Goal: Transaction & Acquisition: Purchase product/service

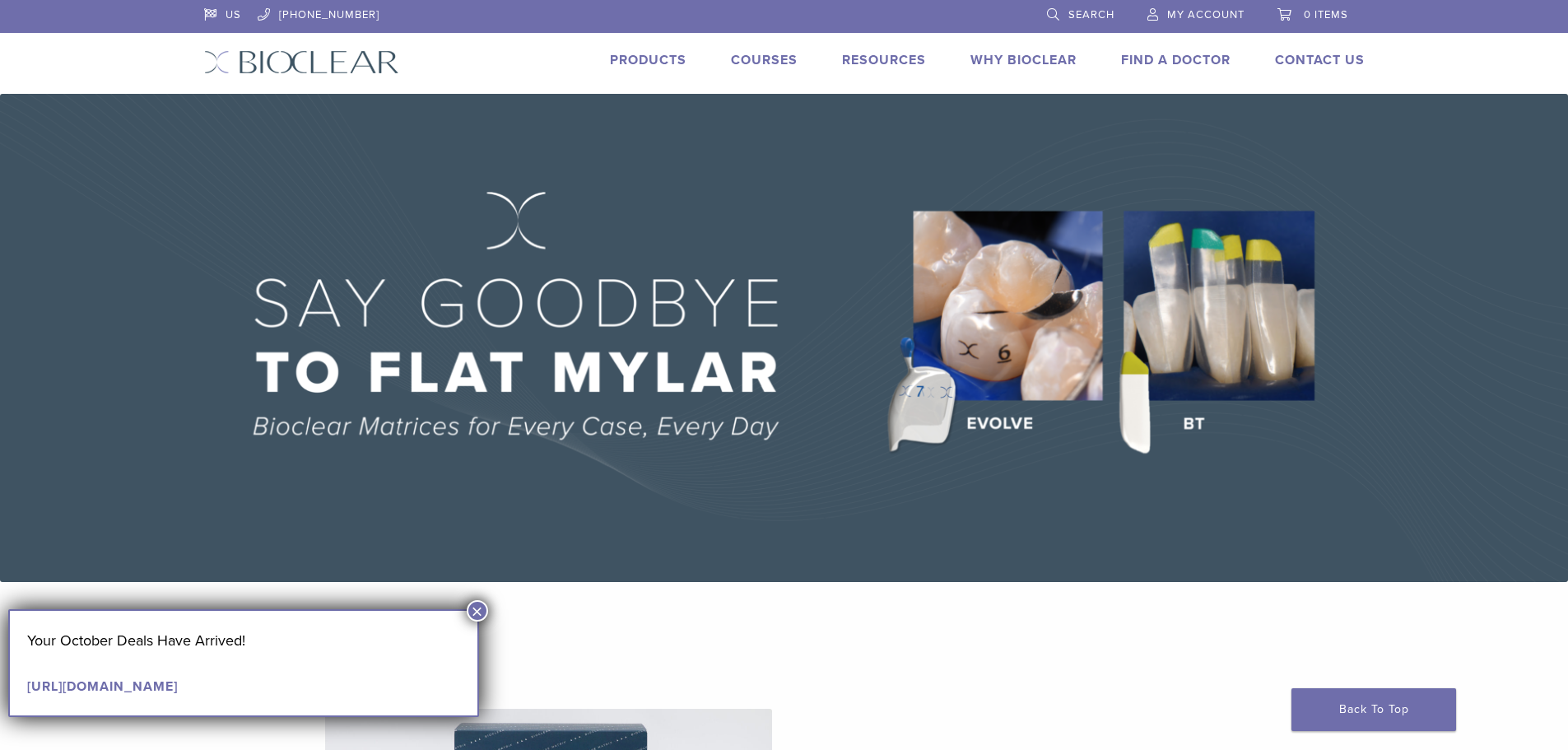
click at [632, 68] on li "Products" at bounding box center [648, 59] width 77 height 19
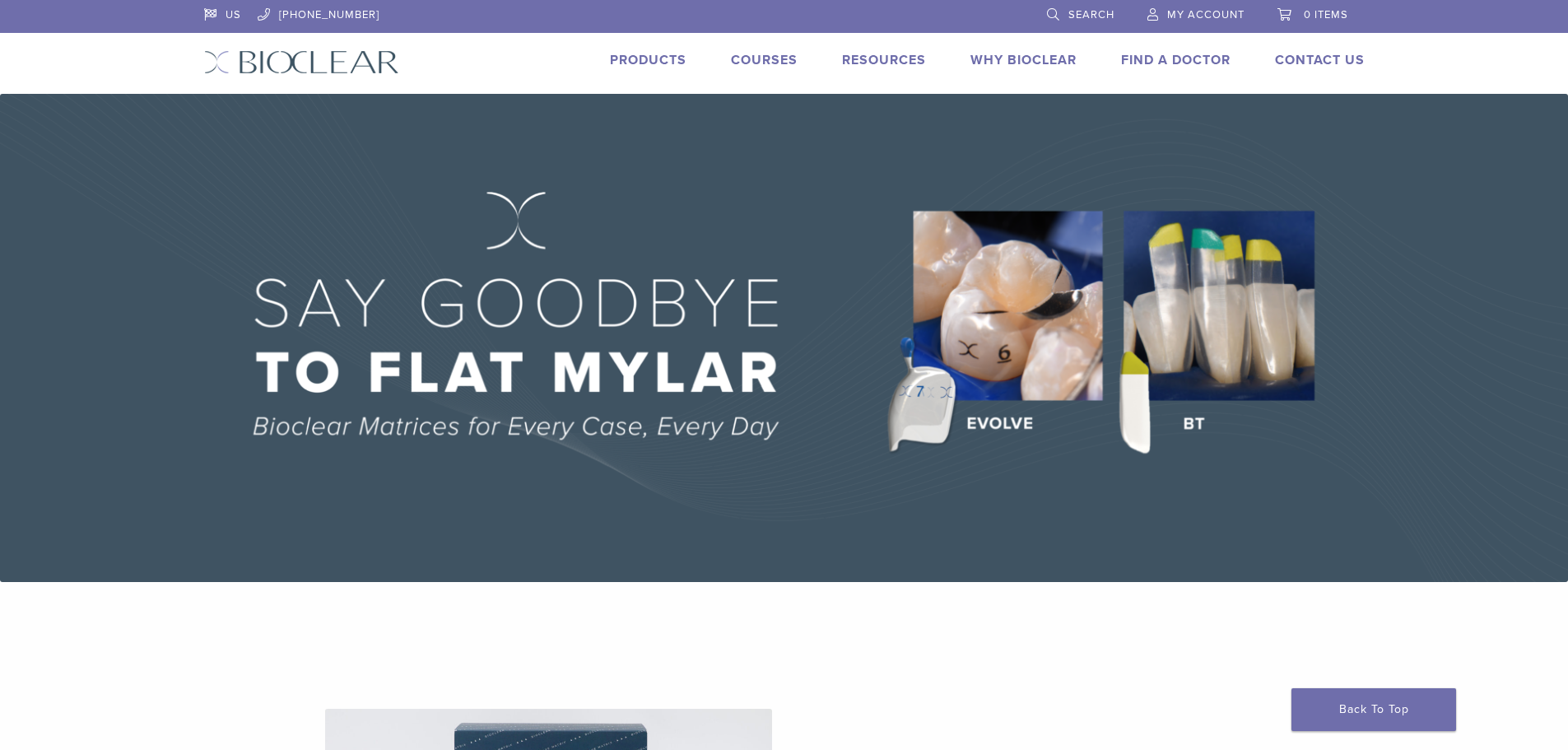
click at [638, 59] on link "Products" at bounding box center [648, 59] width 77 height 16
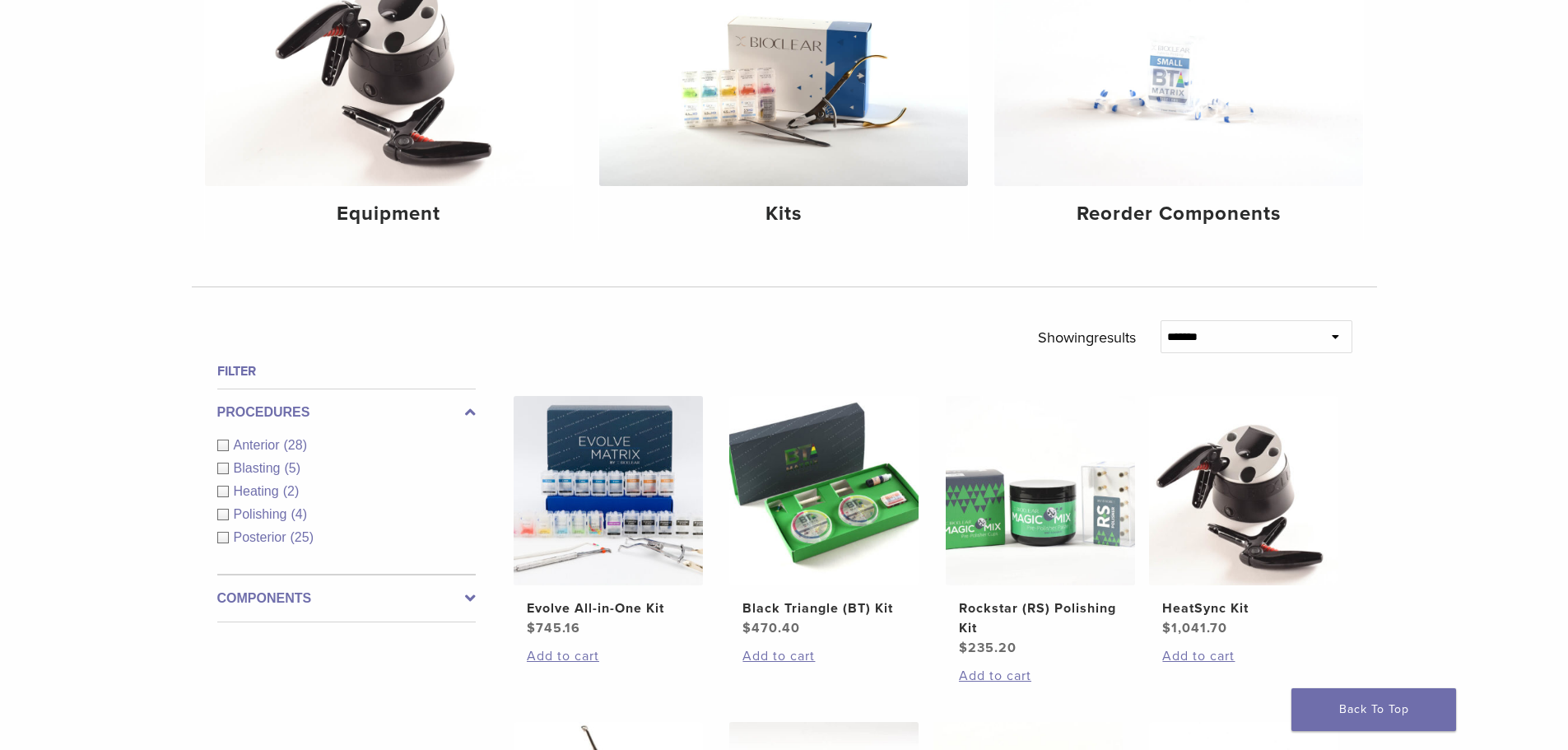
scroll to position [247, 0]
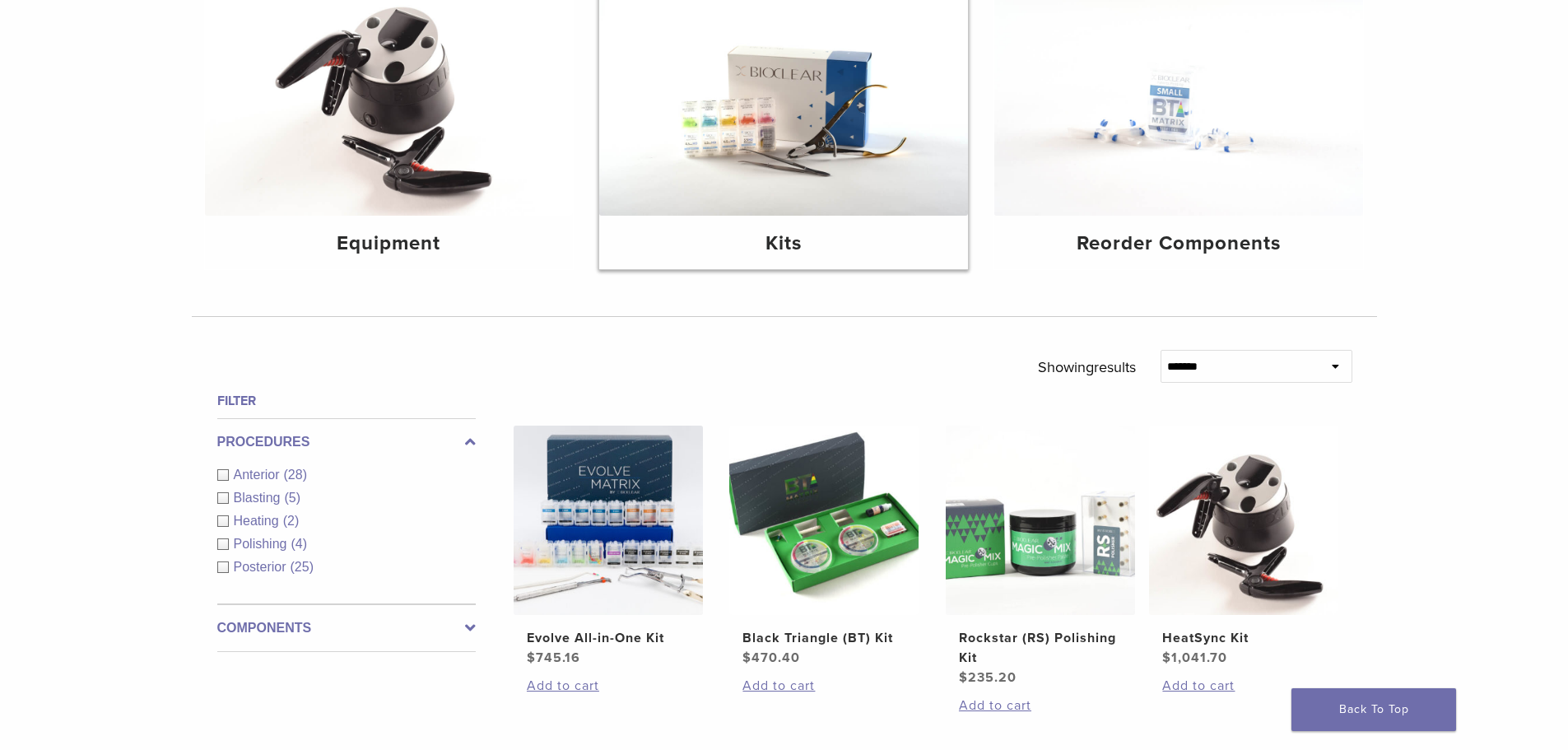
click at [887, 232] on h4 "Kits" at bounding box center [783, 244] width 343 height 30
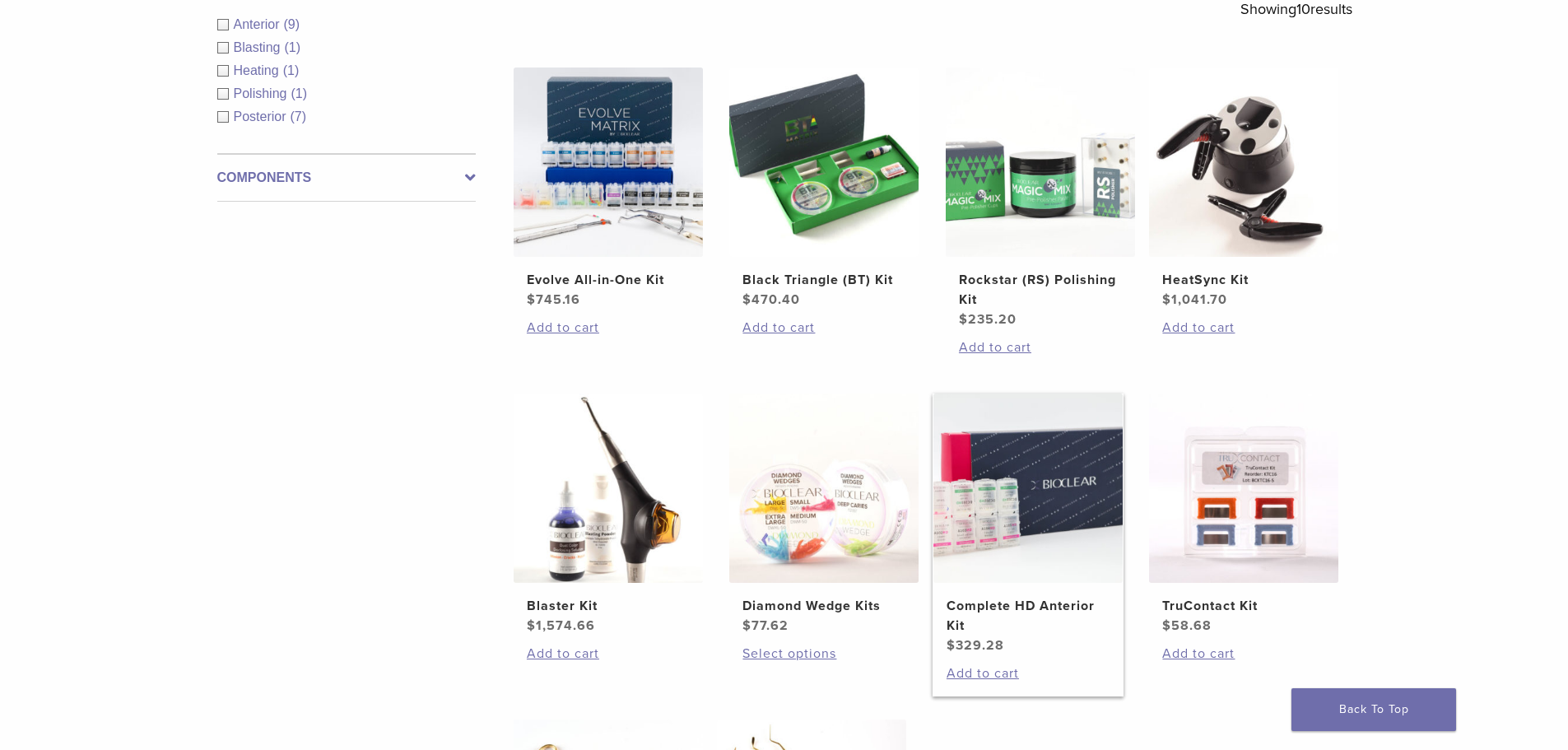
scroll to position [412, 0]
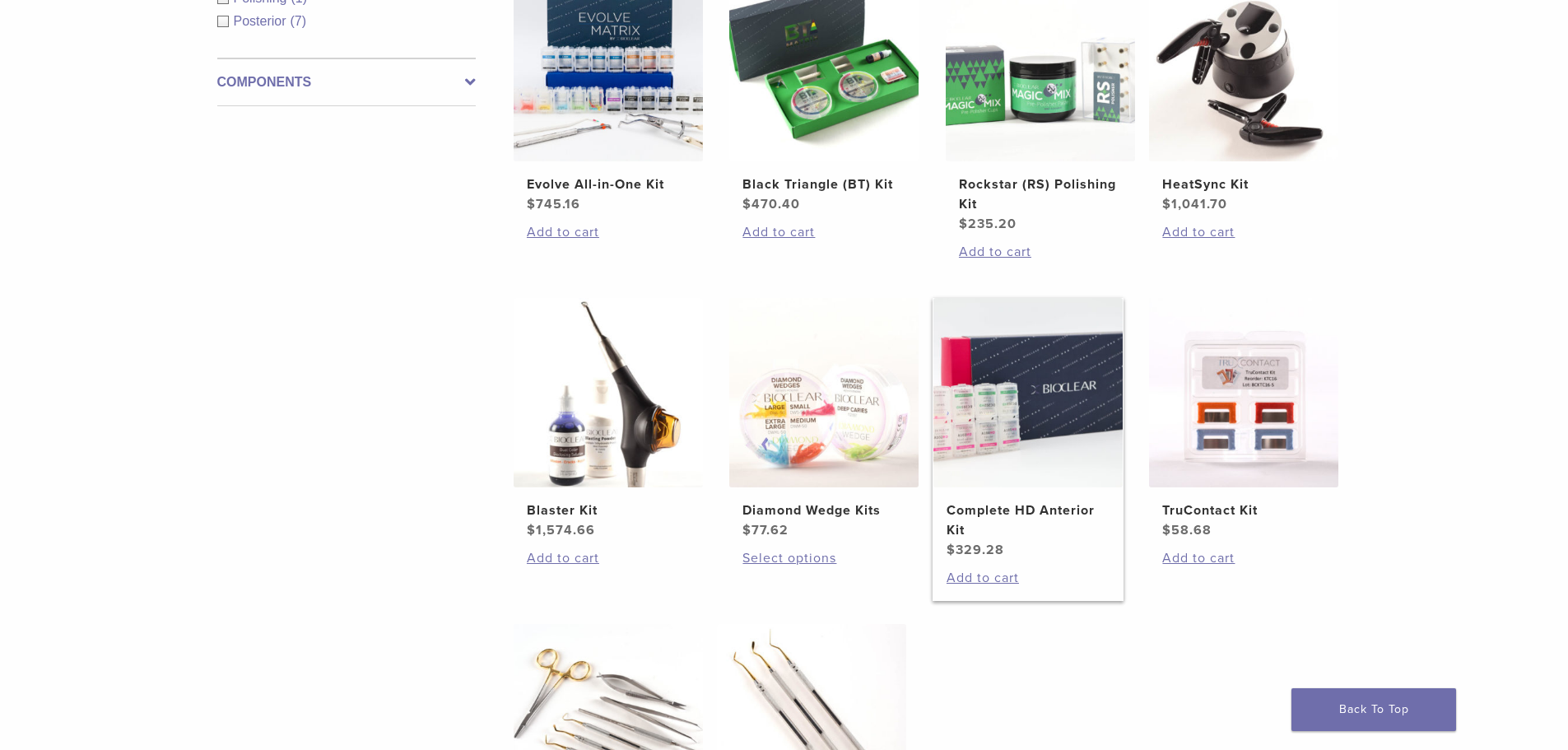
click at [1033, 474] on img at bounding box center [1028, 392] width 189 height 189
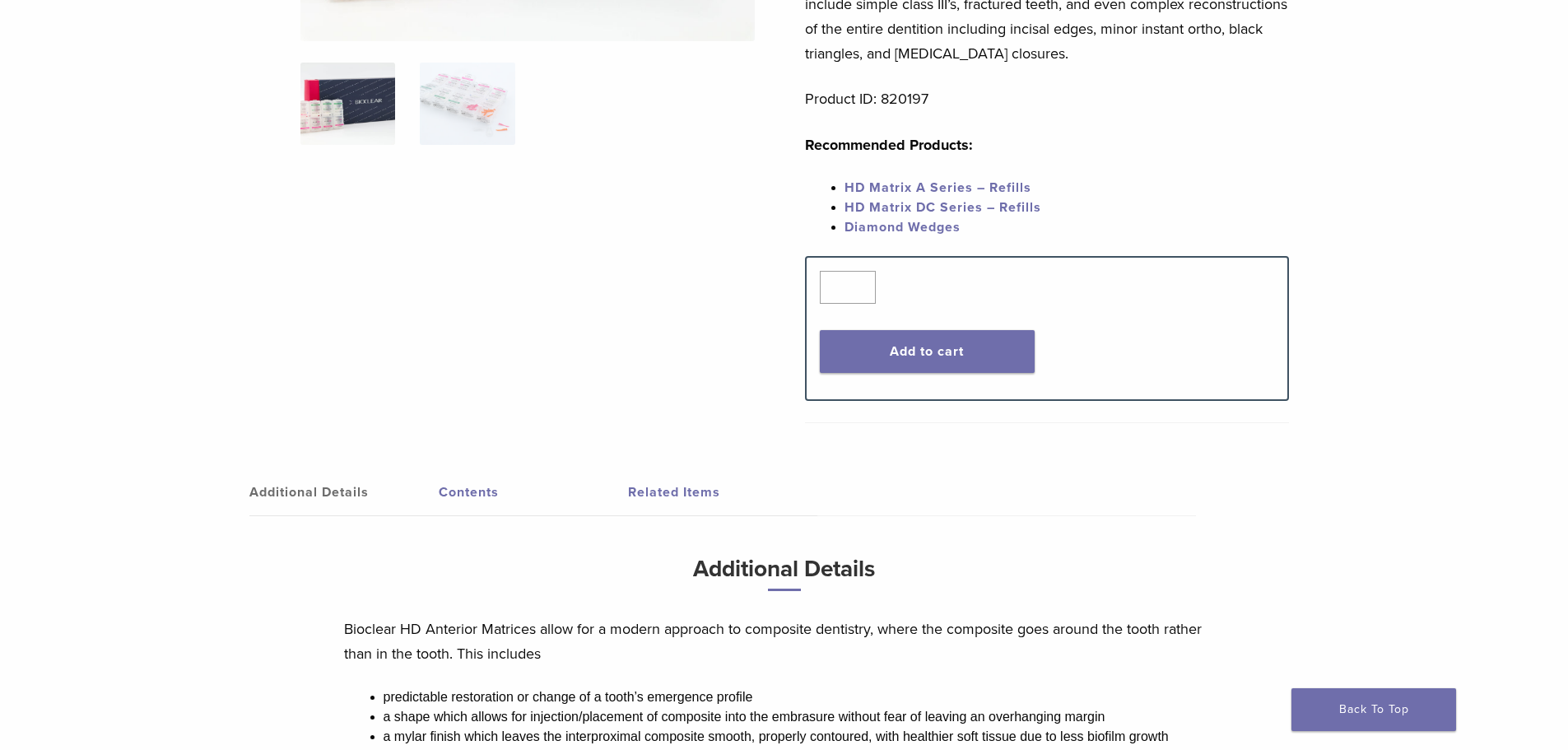
scroll to position [494, 0]
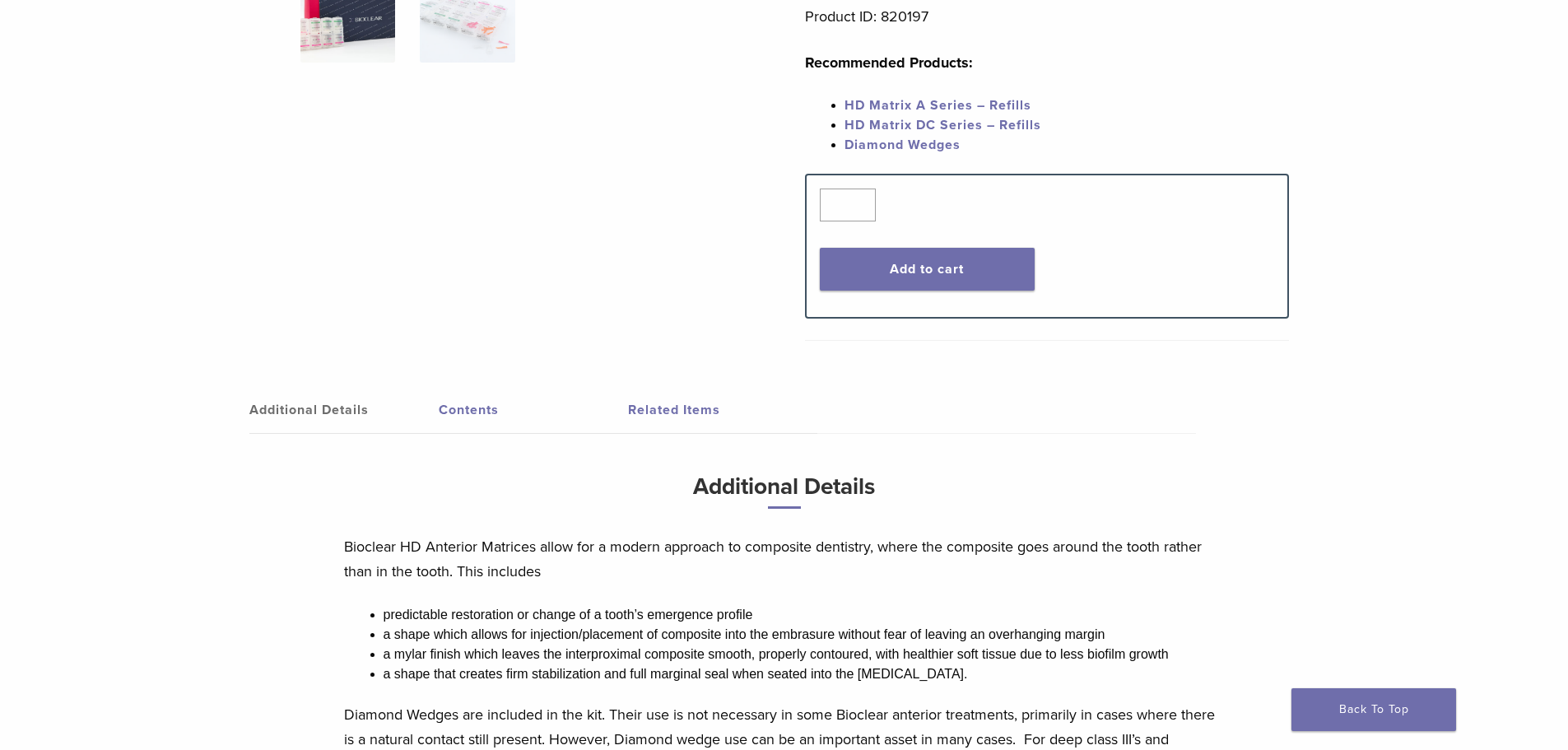
click at [483, 413] on link "Contents" at bounding box center [534, 409] width 189 height 47
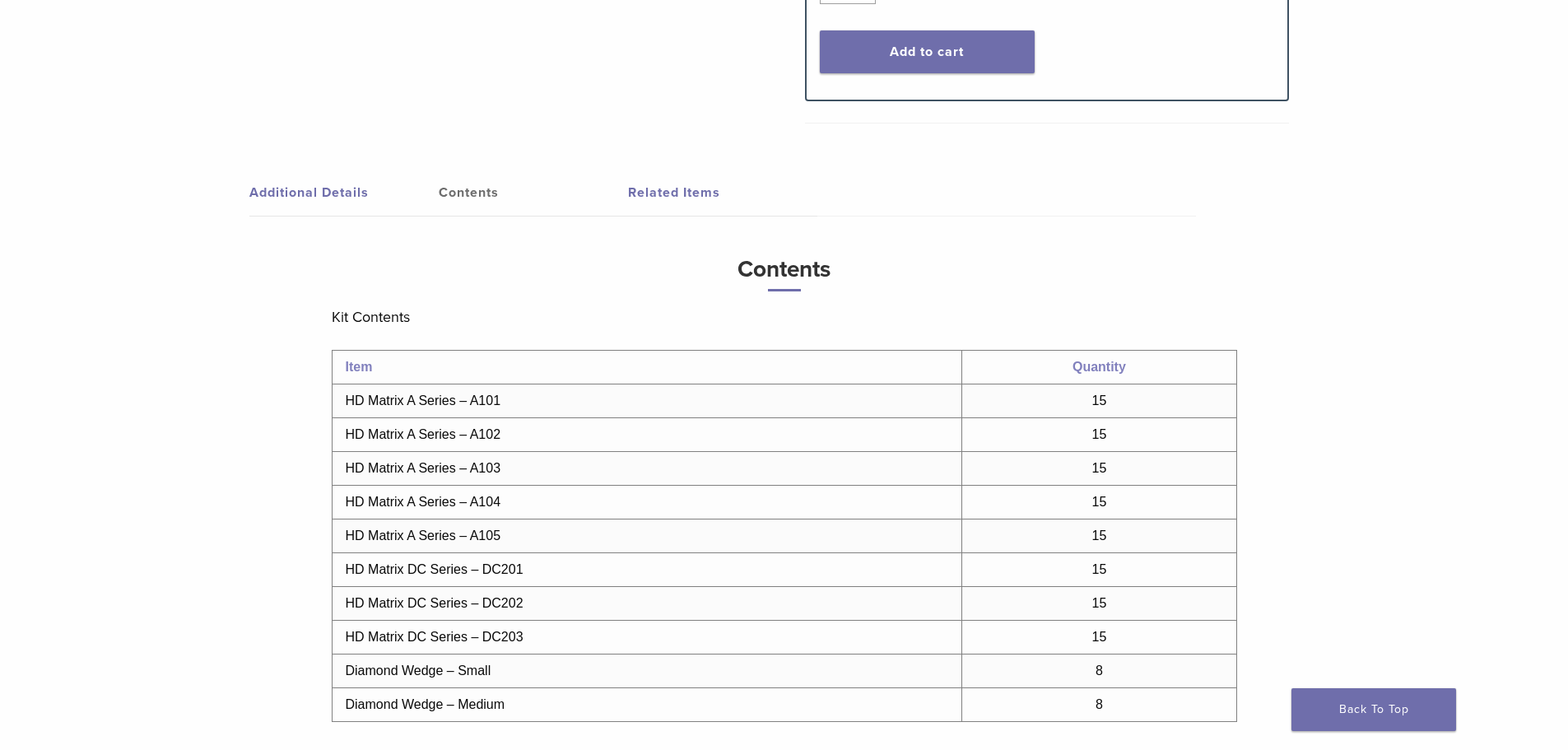
scroll to position [741, 0]
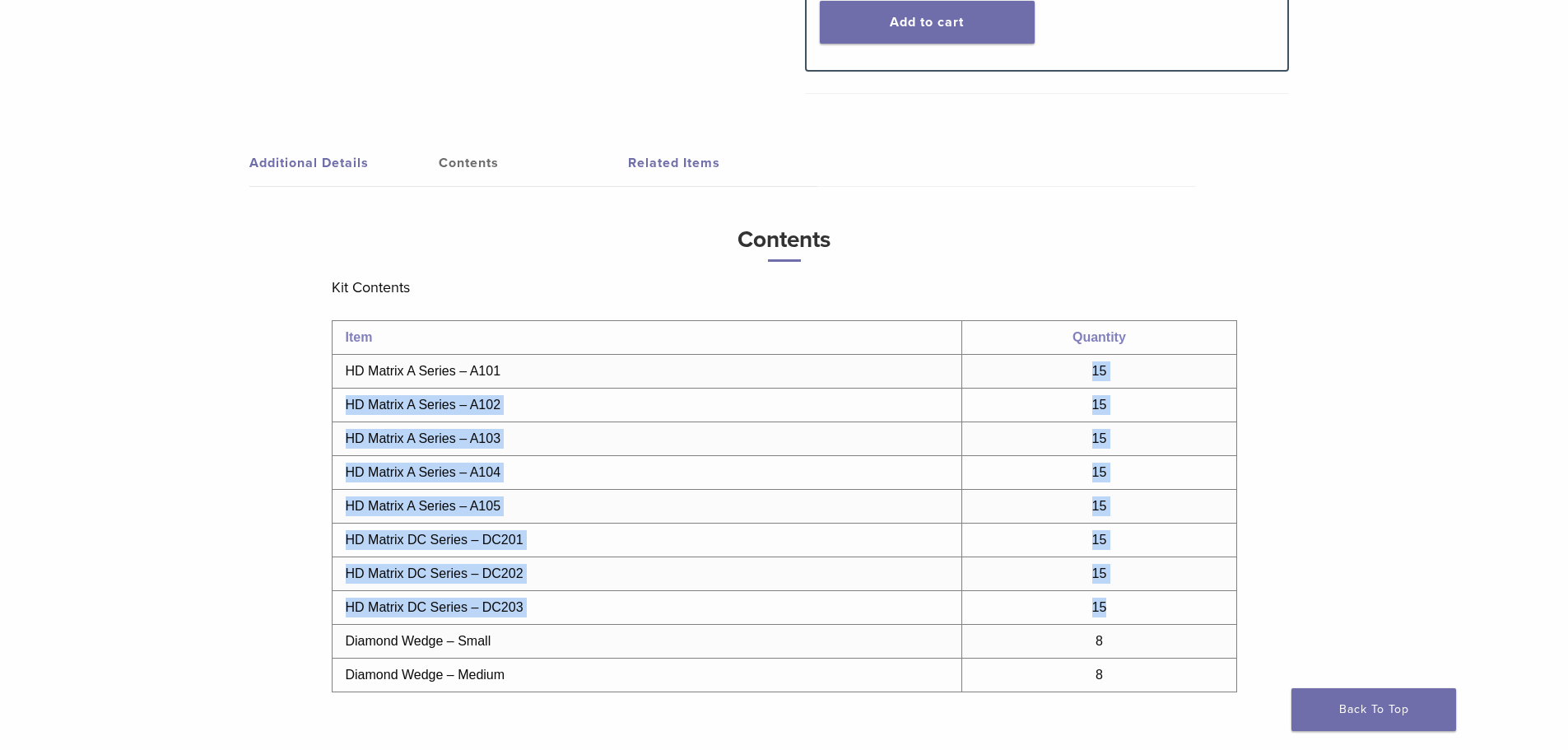
drag, startPoint x: 1092, startPoint y: 367, endPoint x: 1149, endPoint y: 600, distance: 239.9
click at [1149, 600] on tbody "Item Quantity HD Matrix A Series – A101 15 HD Matrix A Series – A102 15 HD Matr…" at bounding box center [784, 506] width 905 height 371
click at [1148, 603] on td "15" at bounding box center [1099, 608] width 274 height 34
